Goal: Task Accomplishment & Management: Manage account settings

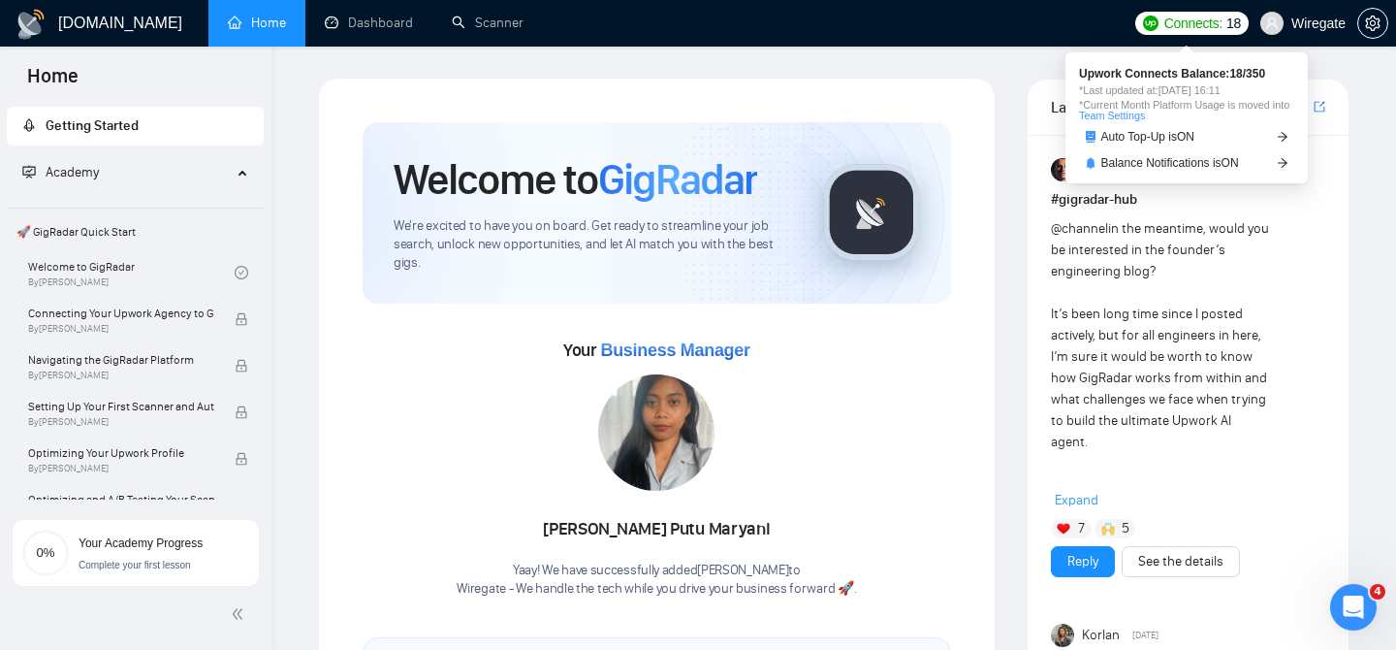
click at [1171, 27] on span "Connects:" at bounding box center [1194, 23] width 58 height 21
click at [1132, 141] on span "Auto Top-Up is ON" at bounding box center [1149, 137] width 94 height 12
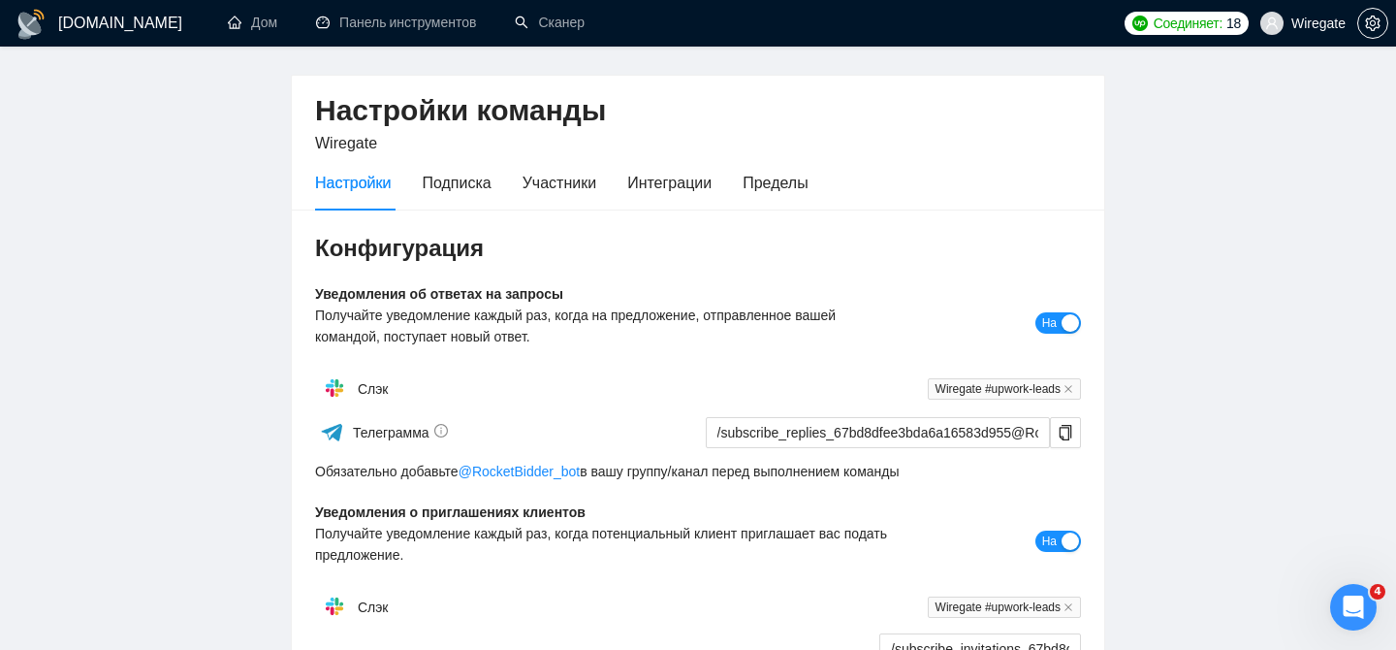
scroll to position [50, 0]
click at [446, 183] on font "Подписка" at bounding box center [456, 184] width 69 height 16
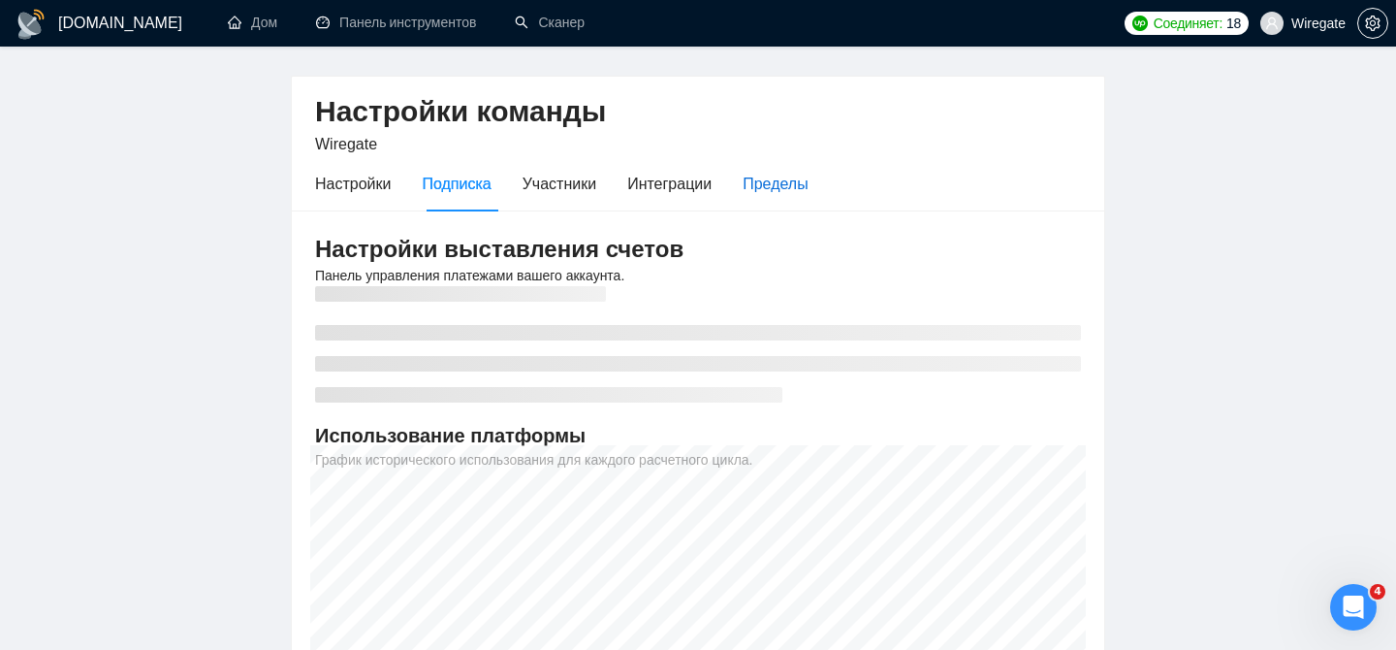
drag, startPoint x: 799, startPoint y: 179, endPoint x: 752, endPoint y: 251, distance: 85.5
click at [799, 179] on font "Пределы" at bounding box center [775, 184] width 65 height 16
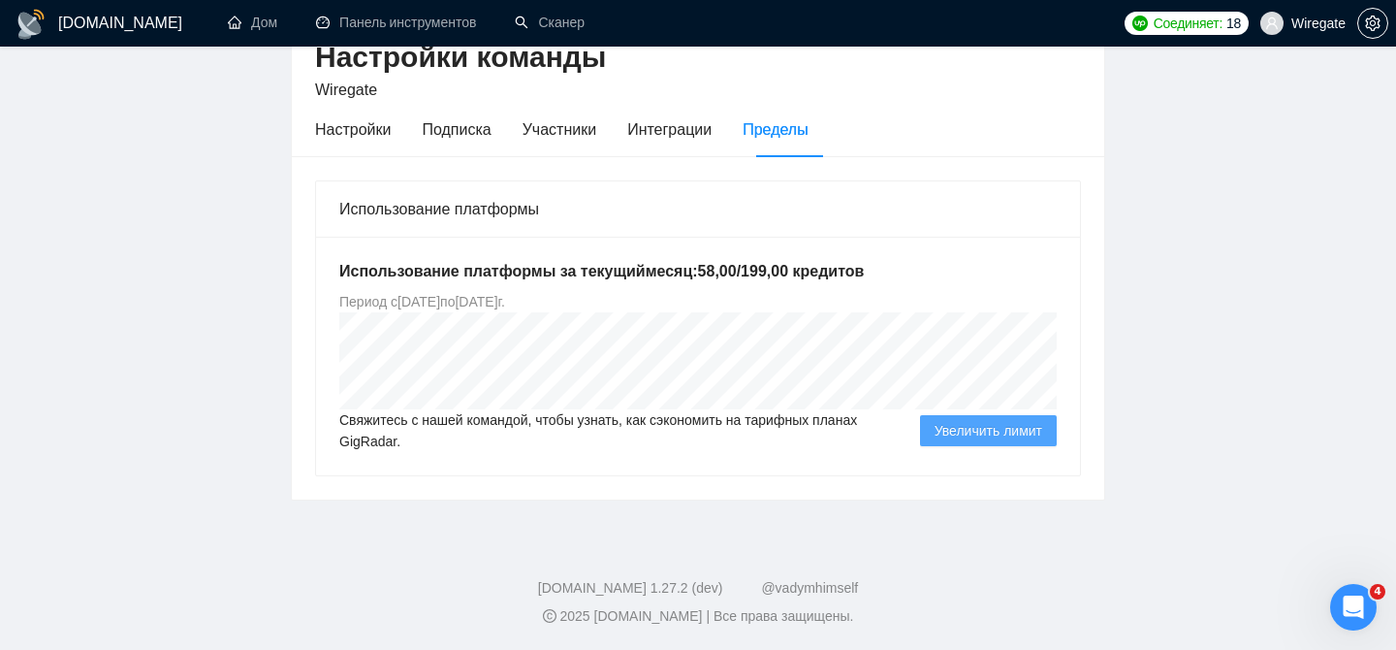
scroll to position [103, 0]
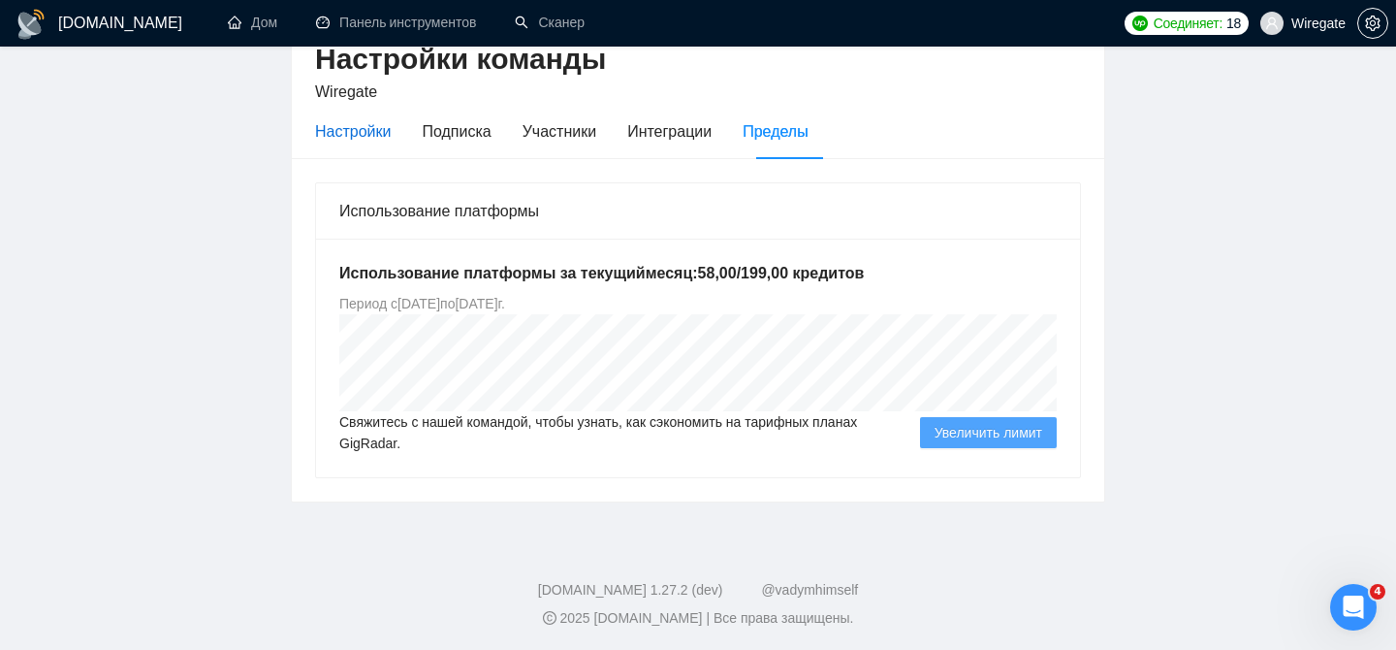
click at [364, 140] on div "Настройки" at bounding box center [353, 131] width 76 height 24
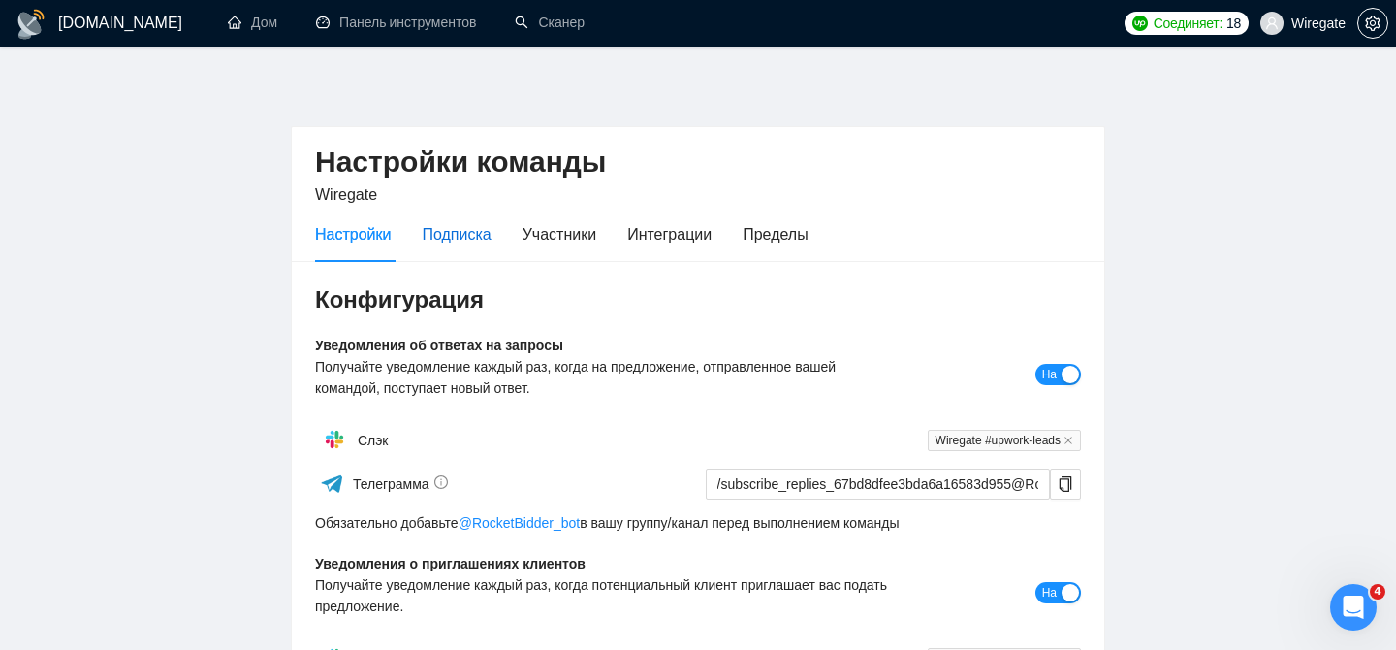
click at [487, 234] on font "Подписка" at bounding box center [456, 234] width 69 height 16
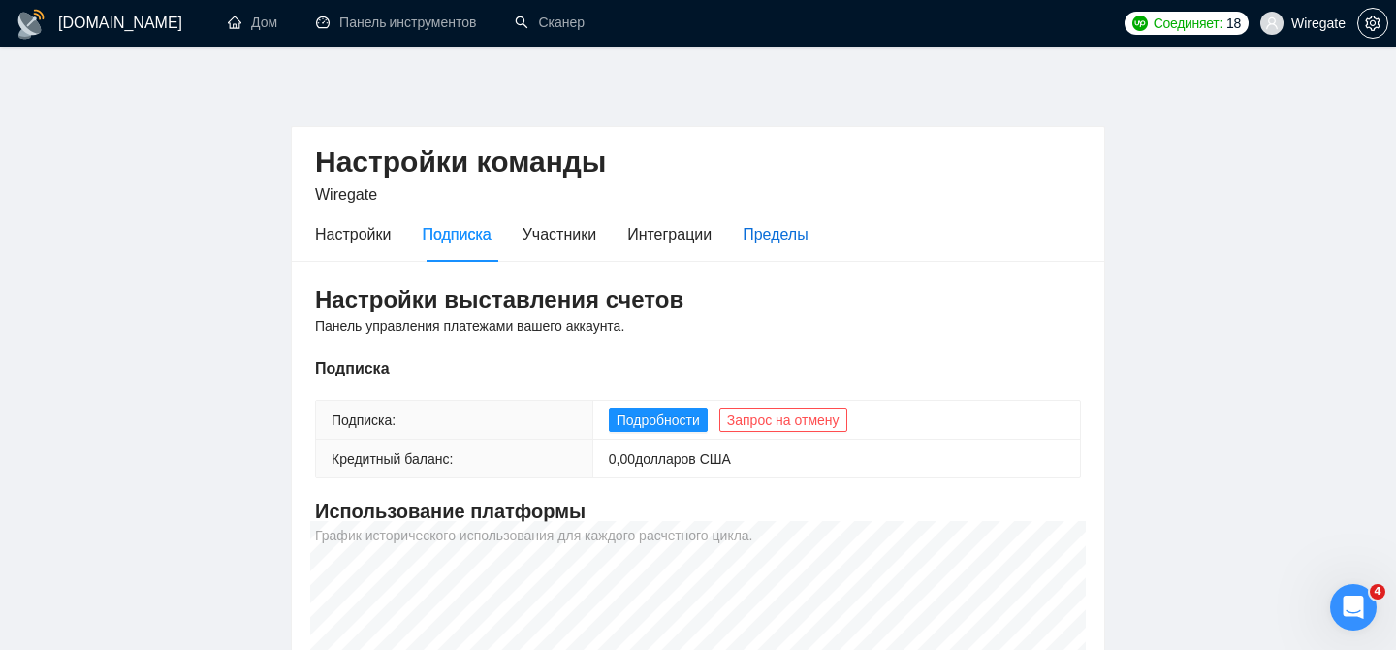
click at [802, 223] on div "Пределы" at bounding box center [775, 234] width 65 height 24
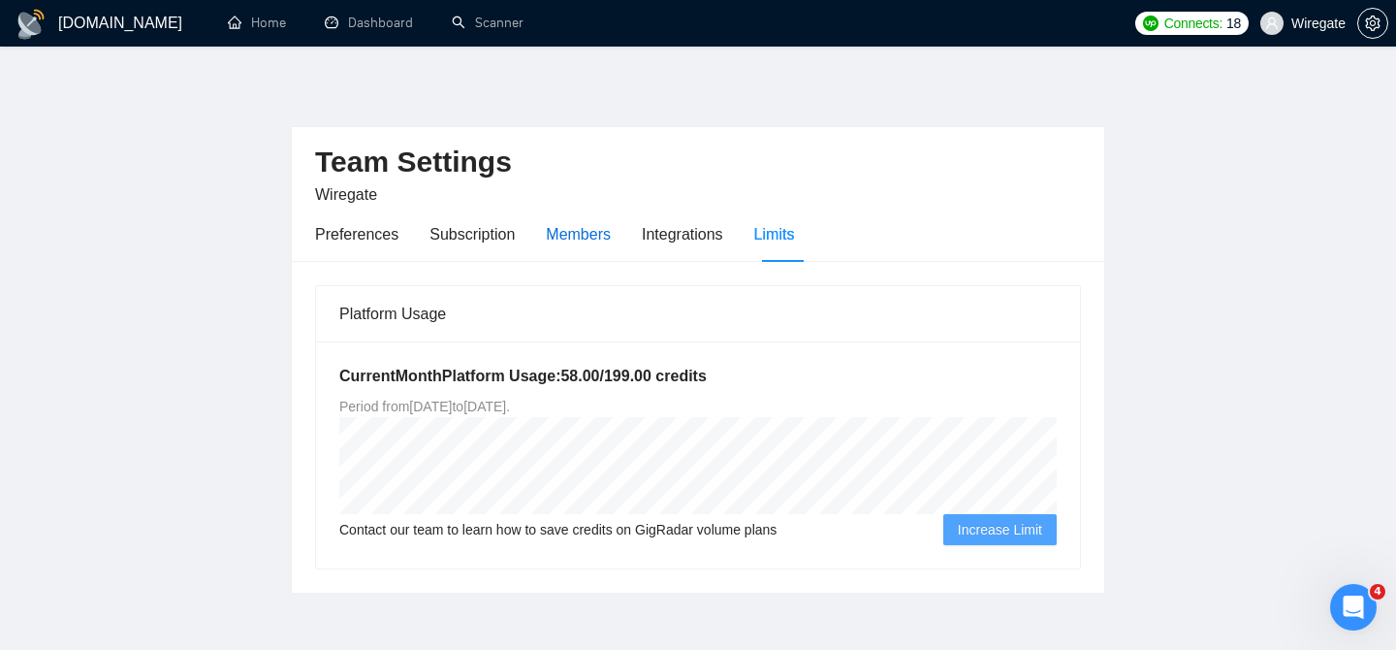
click at [580, 235] on div "Members" at bounding box center [578, 234] width 65 height 24
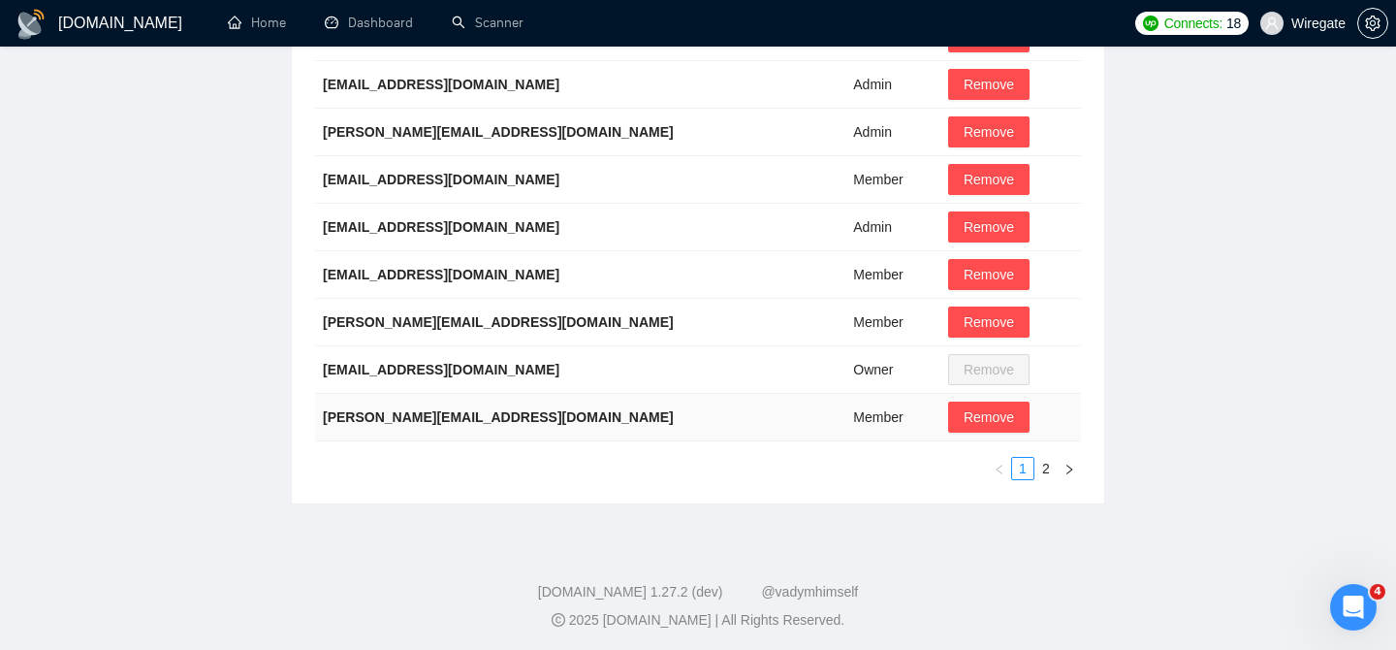
scroll to position [563, 0]
